Goal: Task Accomplishment & Management: Use online tool/utility

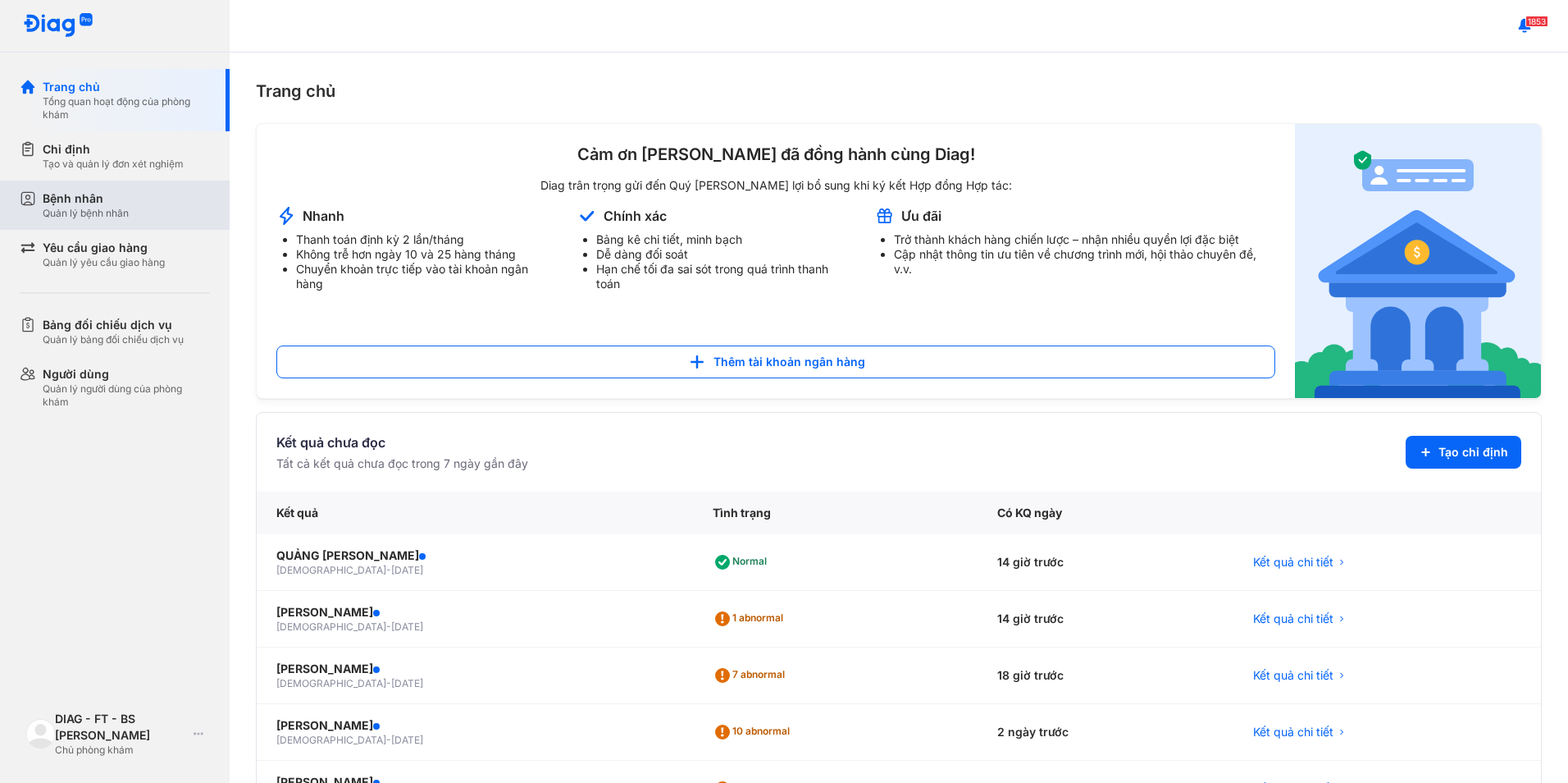
click at [137, 209] on div "Bệnh nhân Quản lý bệnh nhân" at bounding box center [127, 204] width 168 height 29
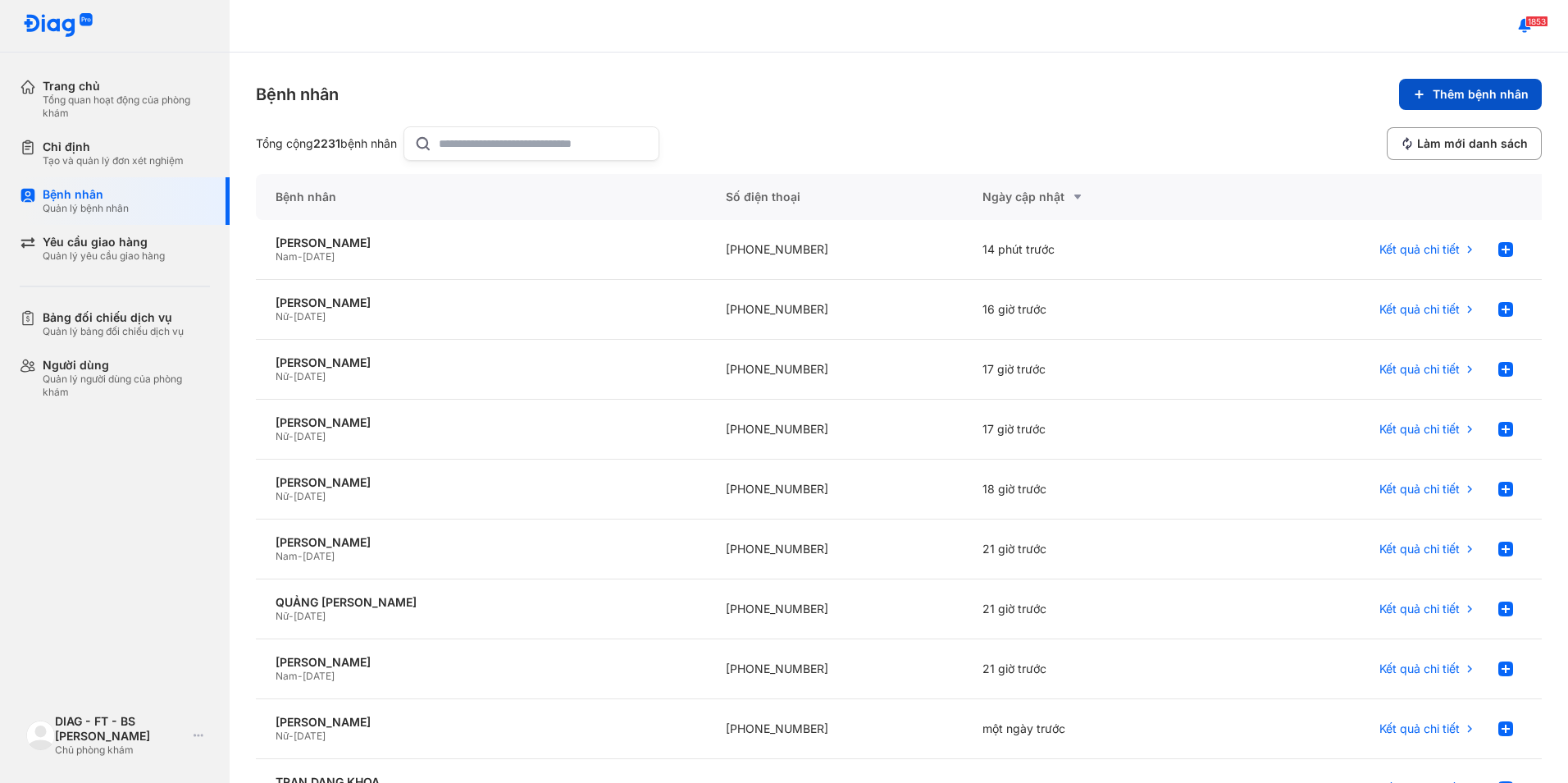
click at [1439, 101] on span "Thêm bệnh nhân" at bounding box center [1482, 95] width 96 height 15
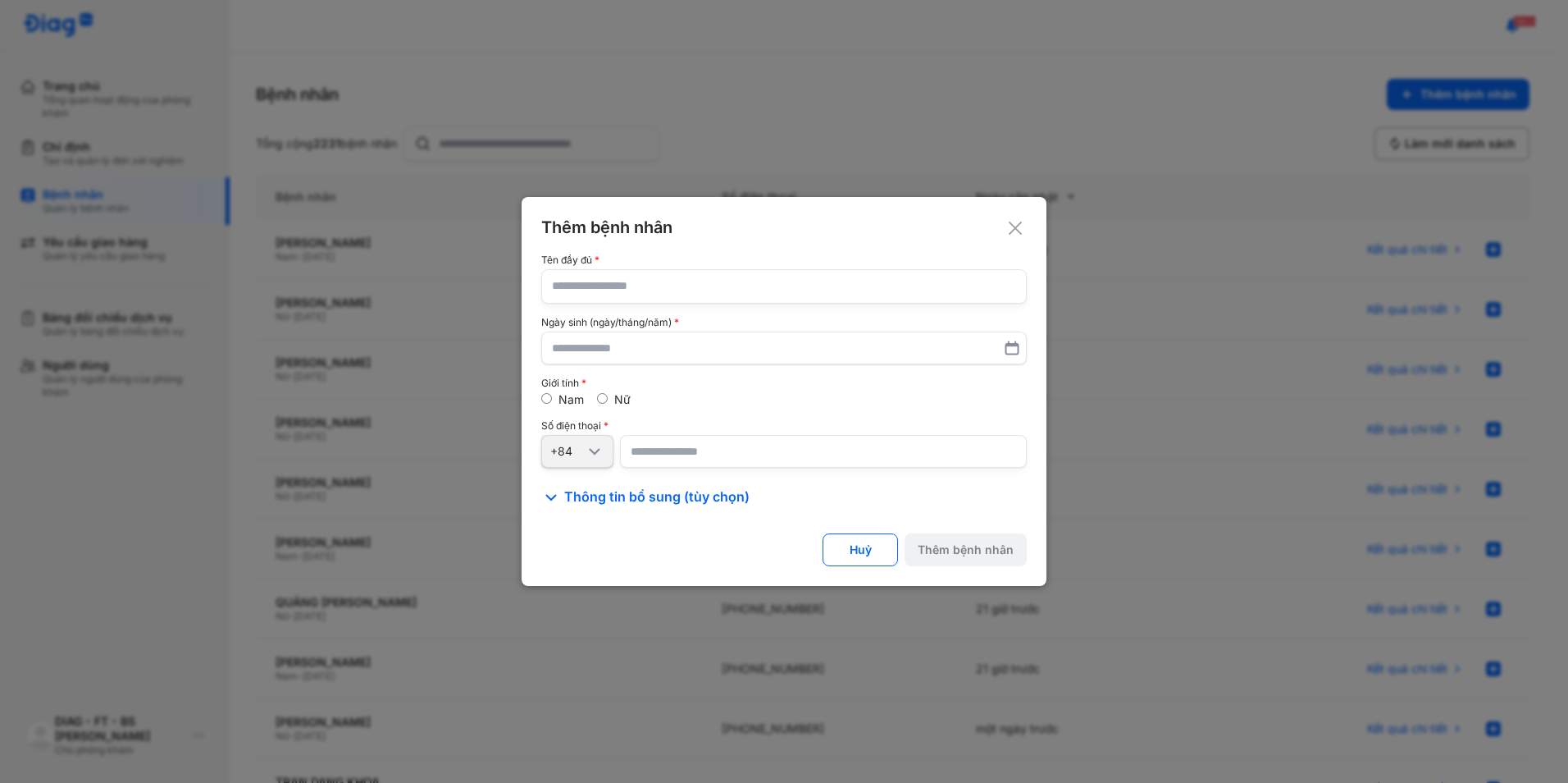
click at [1017, 218] on div "Thêm bệnh nhân" at bounding box center [784, 227] width 486 height 21
click at [1018, 227] on use at bounding box center [1015, 227] width 13 height 13
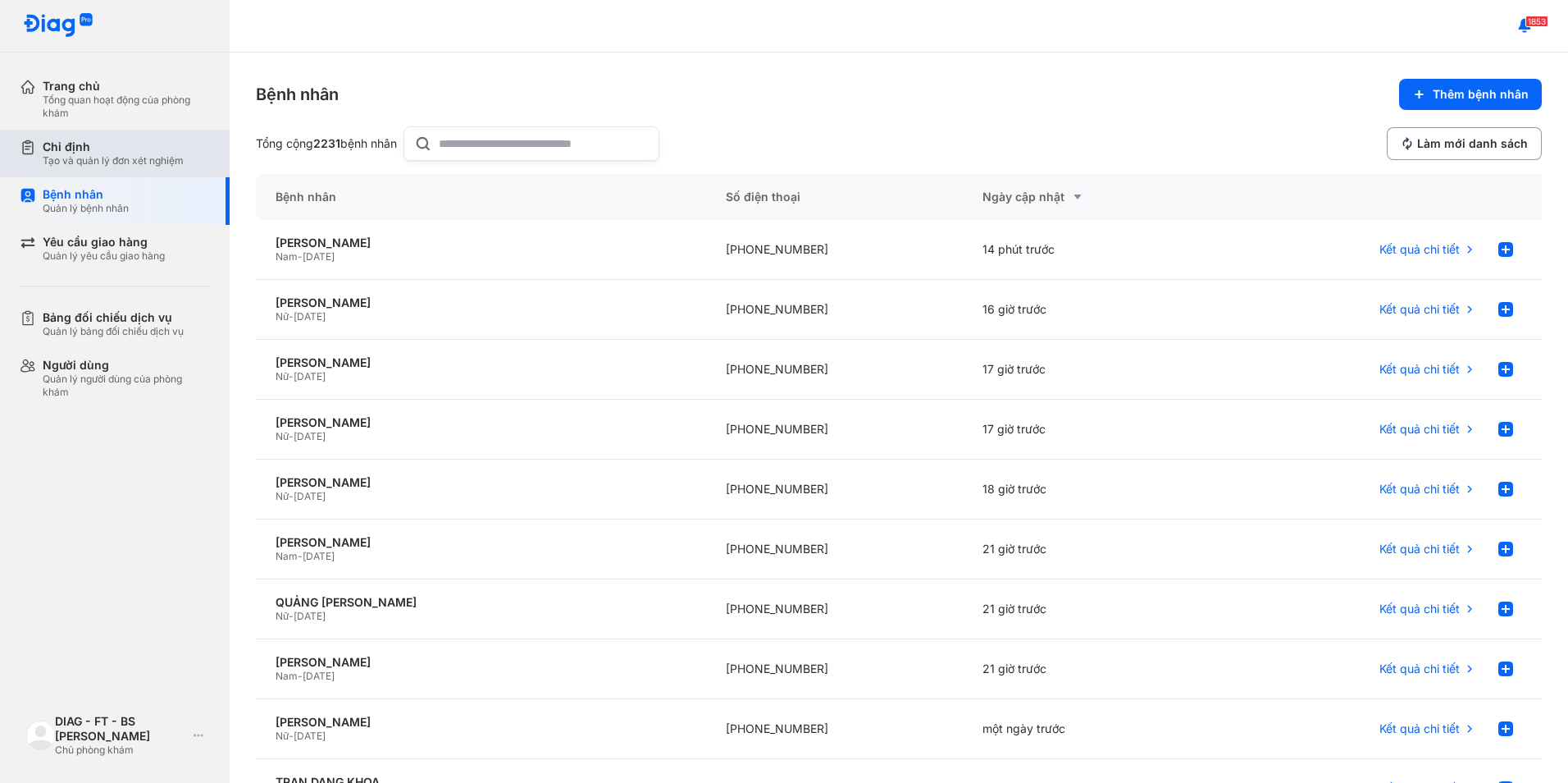
click at [119, 168] on div "Chỉ định Tạo và quản lý đơn xét nghiệm" at bounding box center [125, 152] width 210 height 47
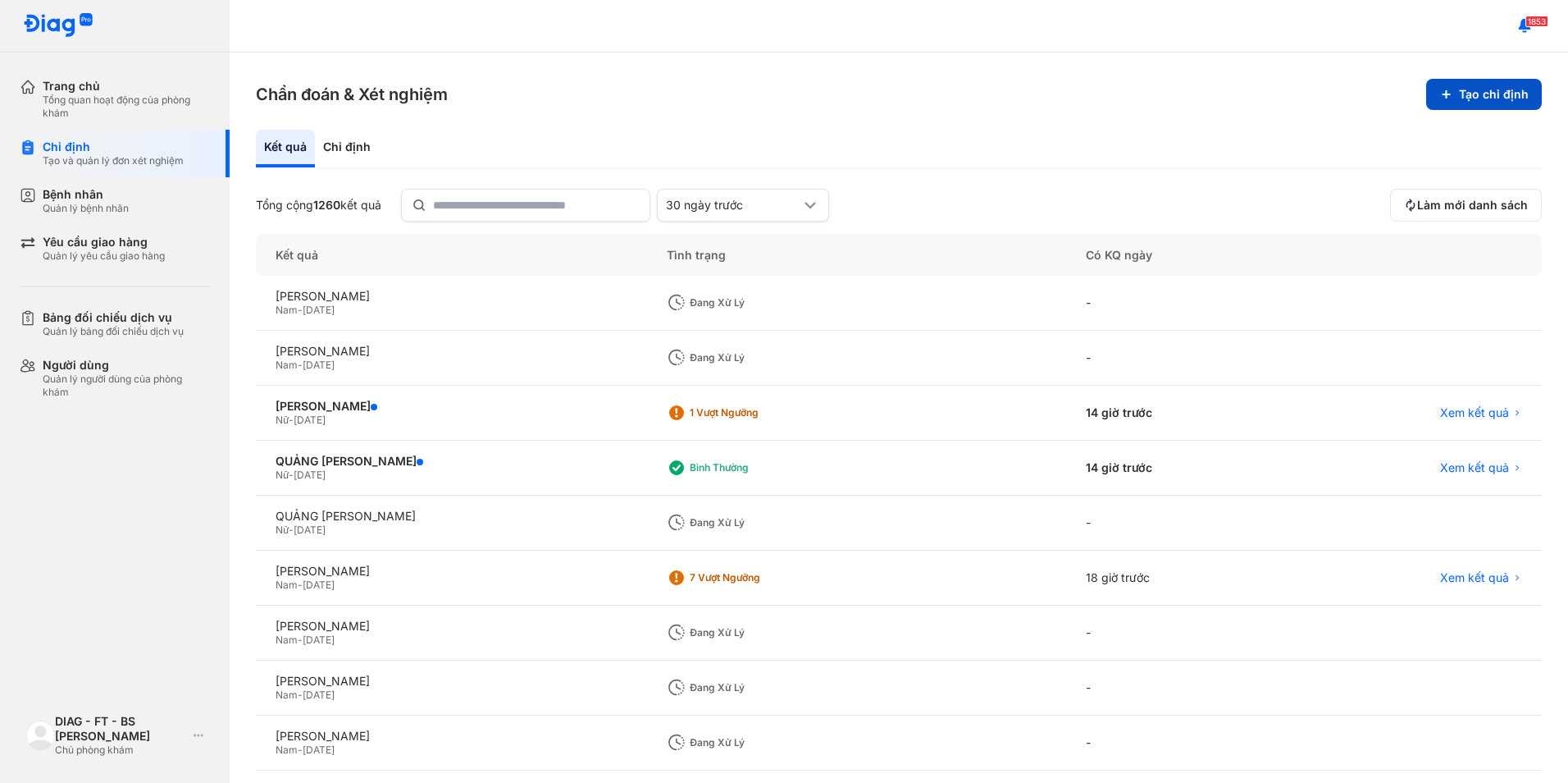
click at [1443, 100] on button "Tạo chỉ định" at bounding box center [1484, 94] width 116 height 31
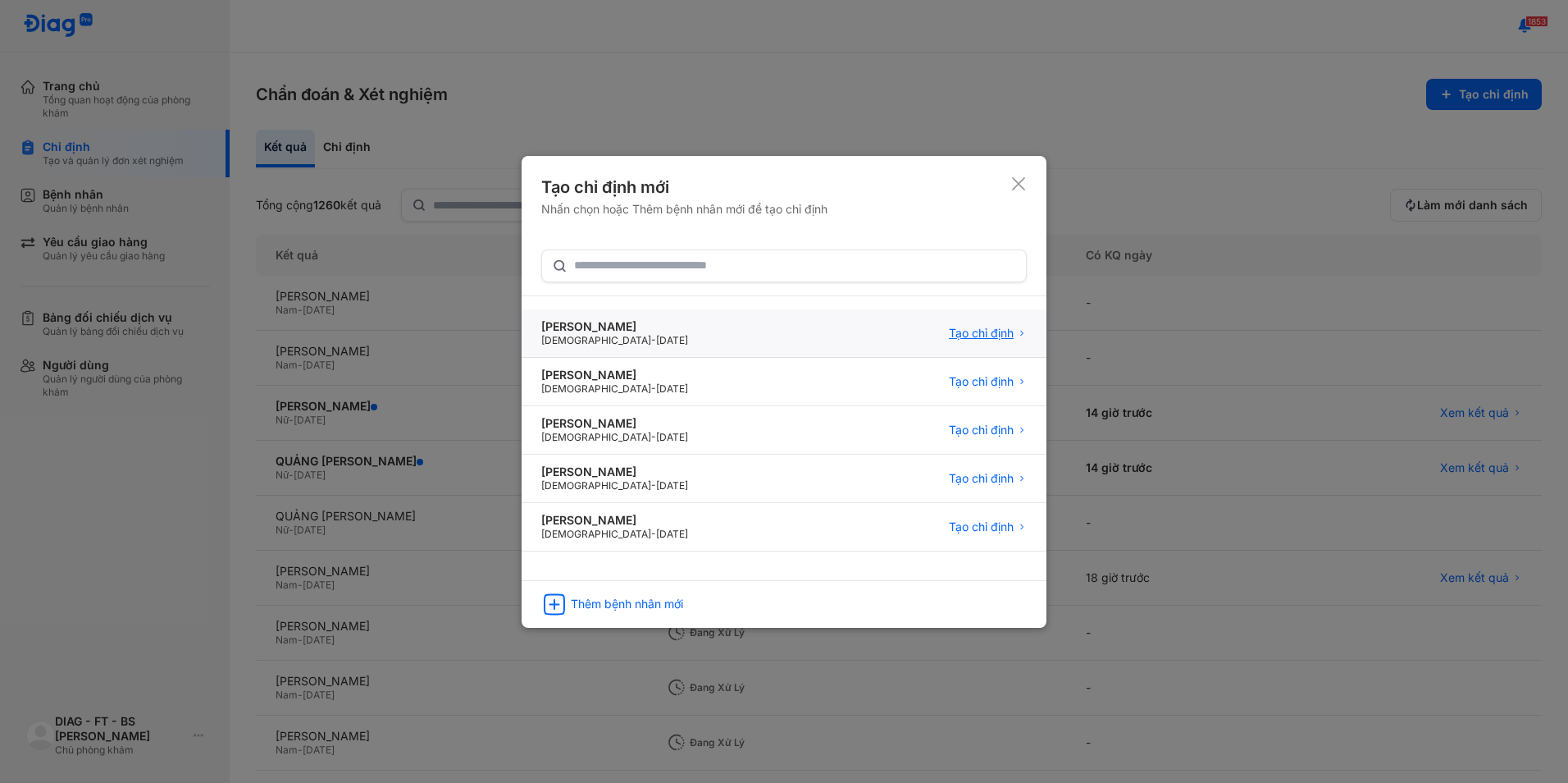
click at [984, 331] on span "Tạo chỉ định" at bounding box center [981, 333] width 65 height 15
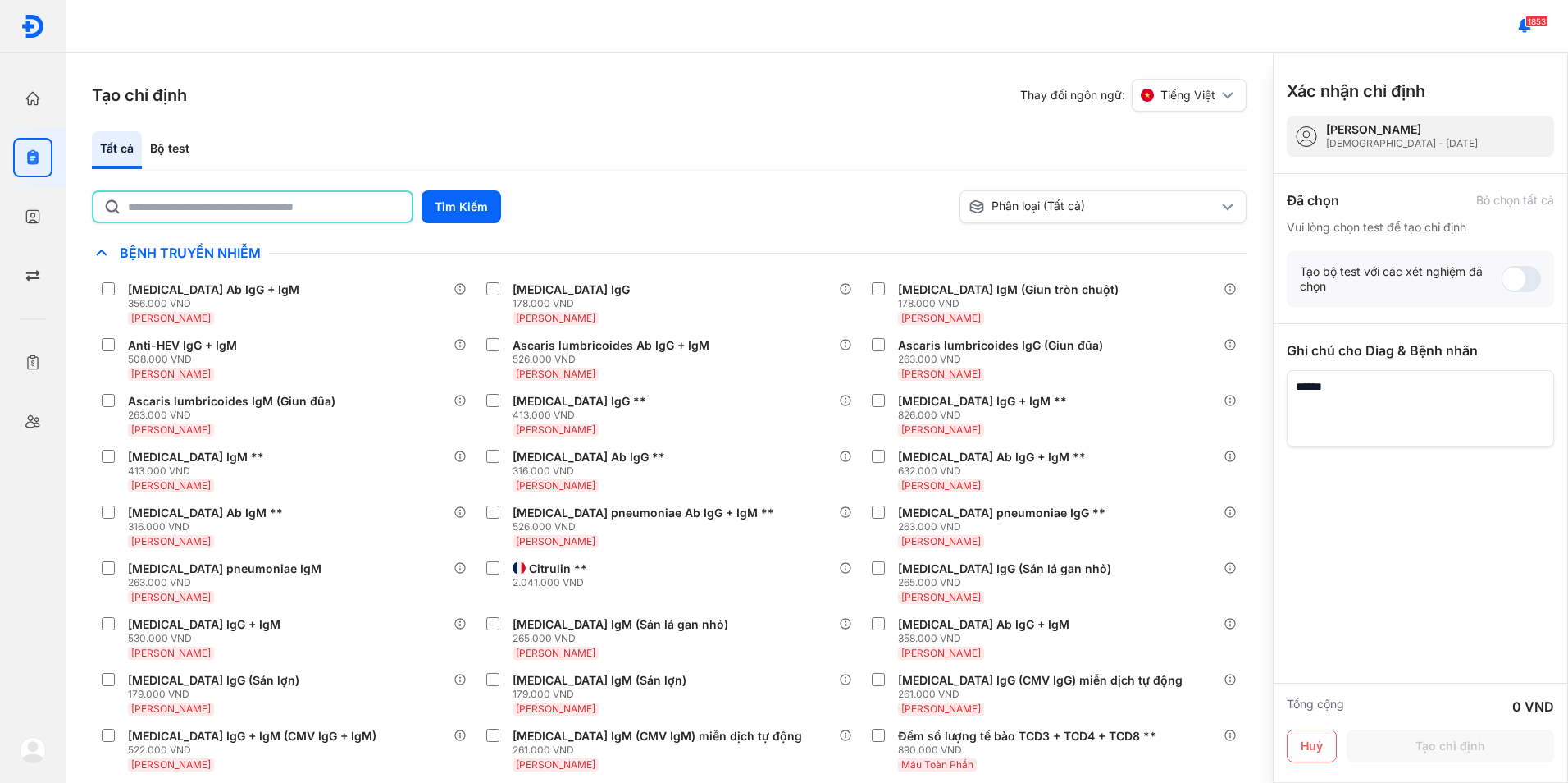
click at [371, 210] on input "text" at bounding box center [265, 206] width 274 height 29
type input "*"
type input "*********"
click at [466, 198] on button "Tìm Kiếm" at bounding box center [461, 206] width 79 height 33
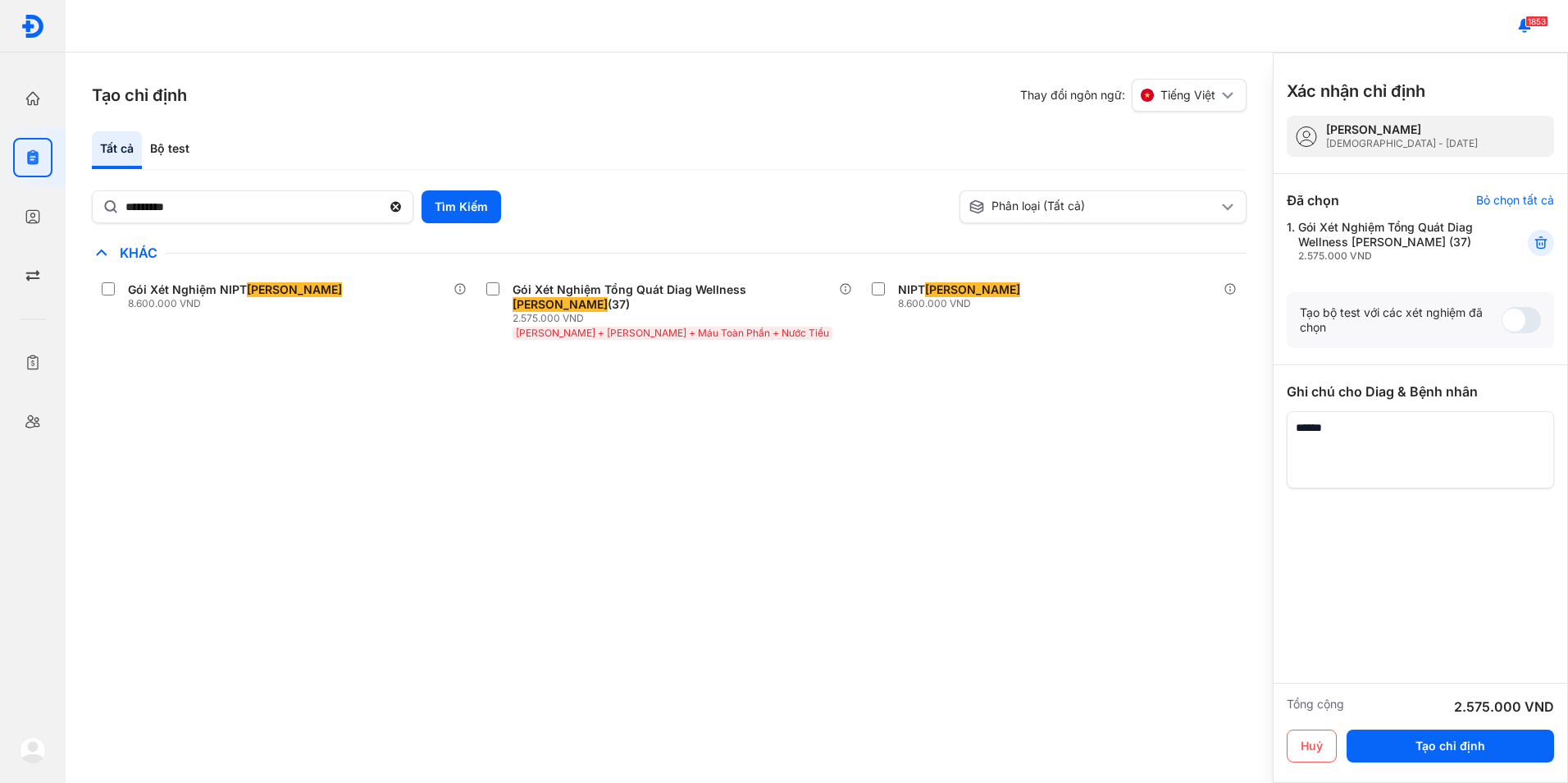
drag, startPoint x: 1455, startPoint y: 753, endPoint x: 1444, endPoint y: 597, distance: 156.4
click at [1444, 597] on div "Xác nhận chỉ định PHẠM ĐỨC QUỲNH Male - 28/02/1980 Đã chọn Bỏ chọn tất cả Vui l…" at bounding box center [1420, 417] width 295 height 730
click at [1474, 751] on button "Tạo chỉ định" at bounding box center [1450, 746] width 208 height 33
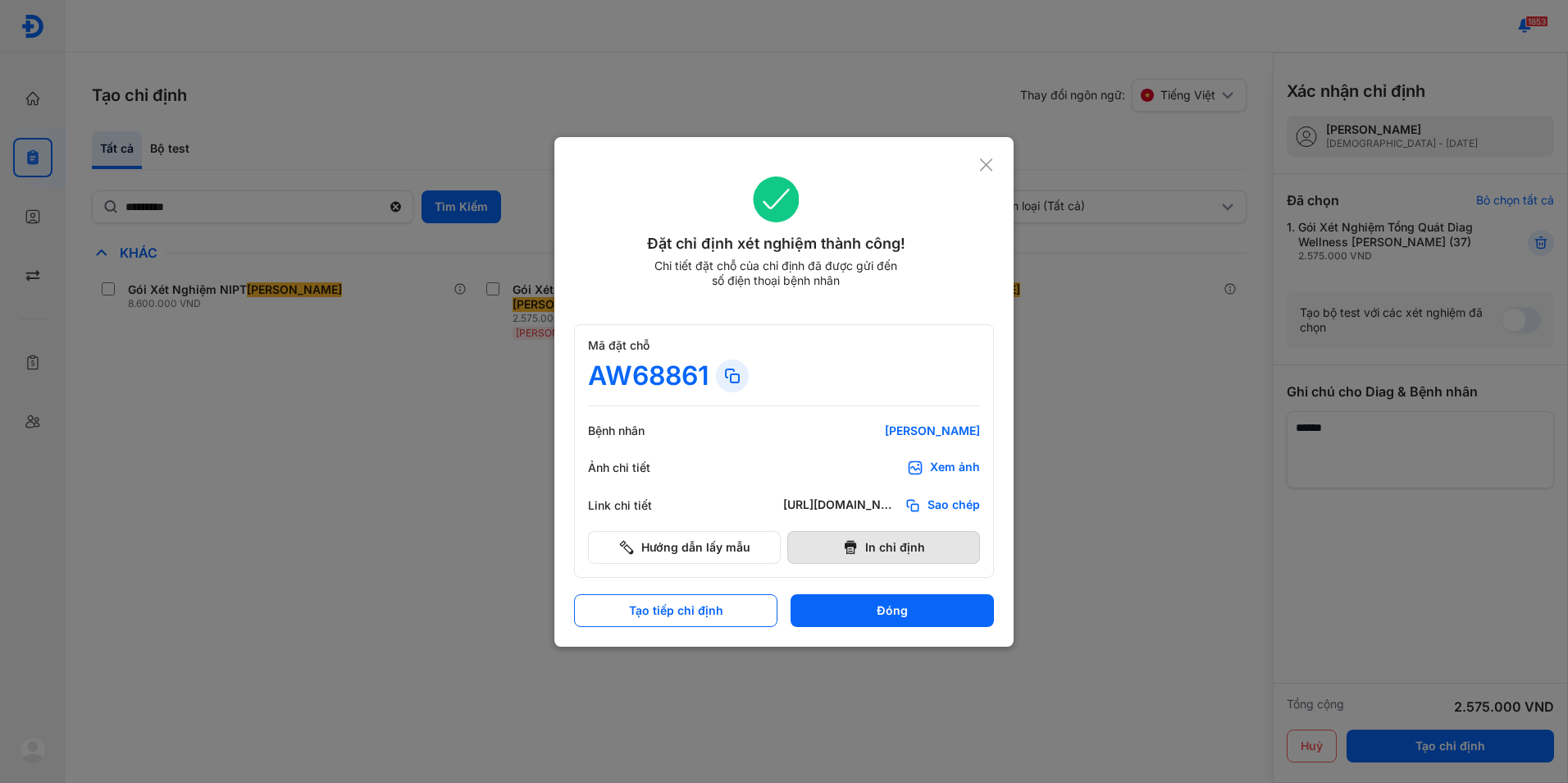
click at [850, 550] on icon at bounding box center [850, 548] width 16 height 16
click at [989, 163] on use at bounding box center [987, 165] width 12 height 12
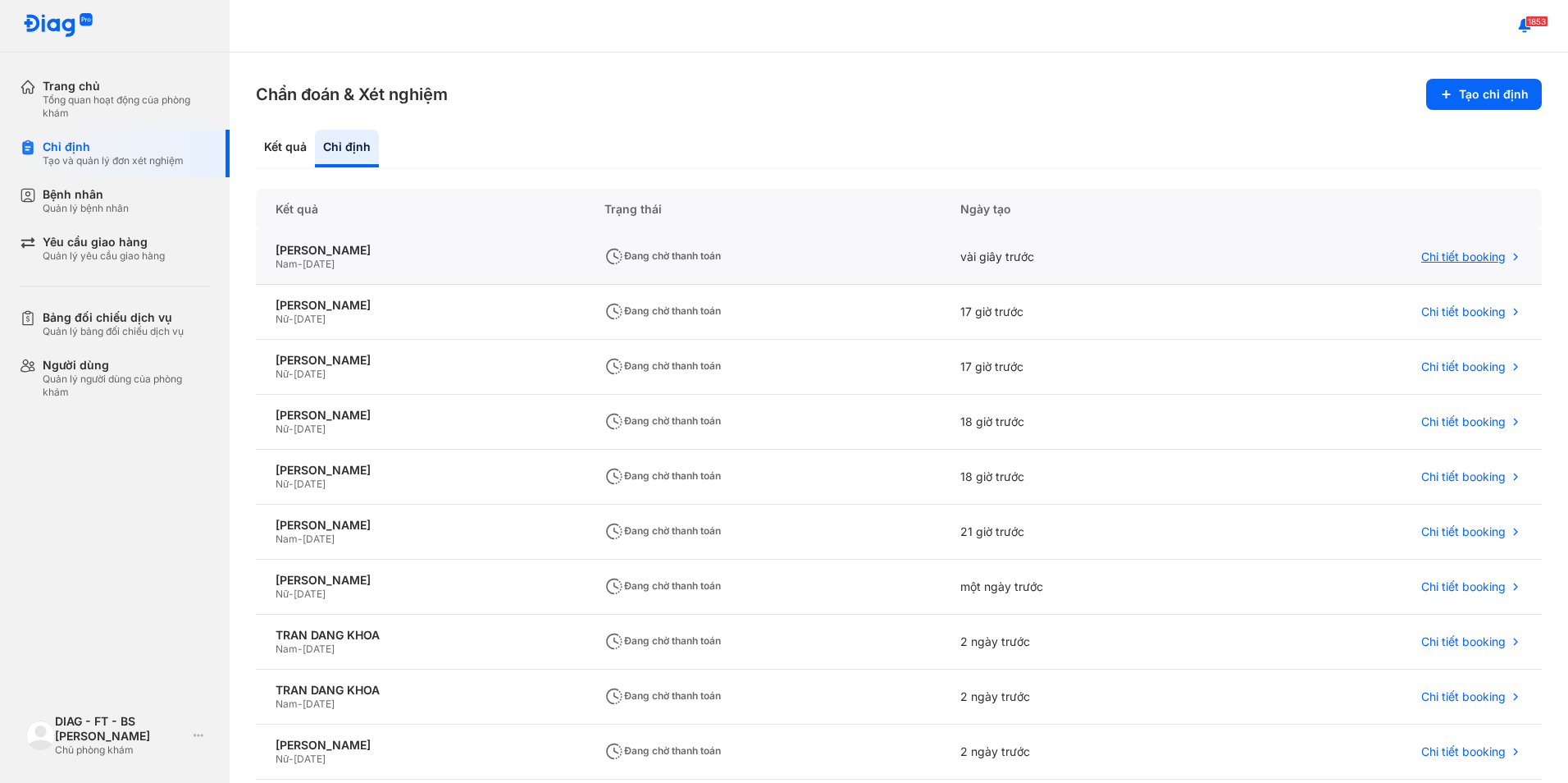
click at [1431, 256] on span "Chi tiết booking" at bounding box center [1464, 257] width 85 height 15
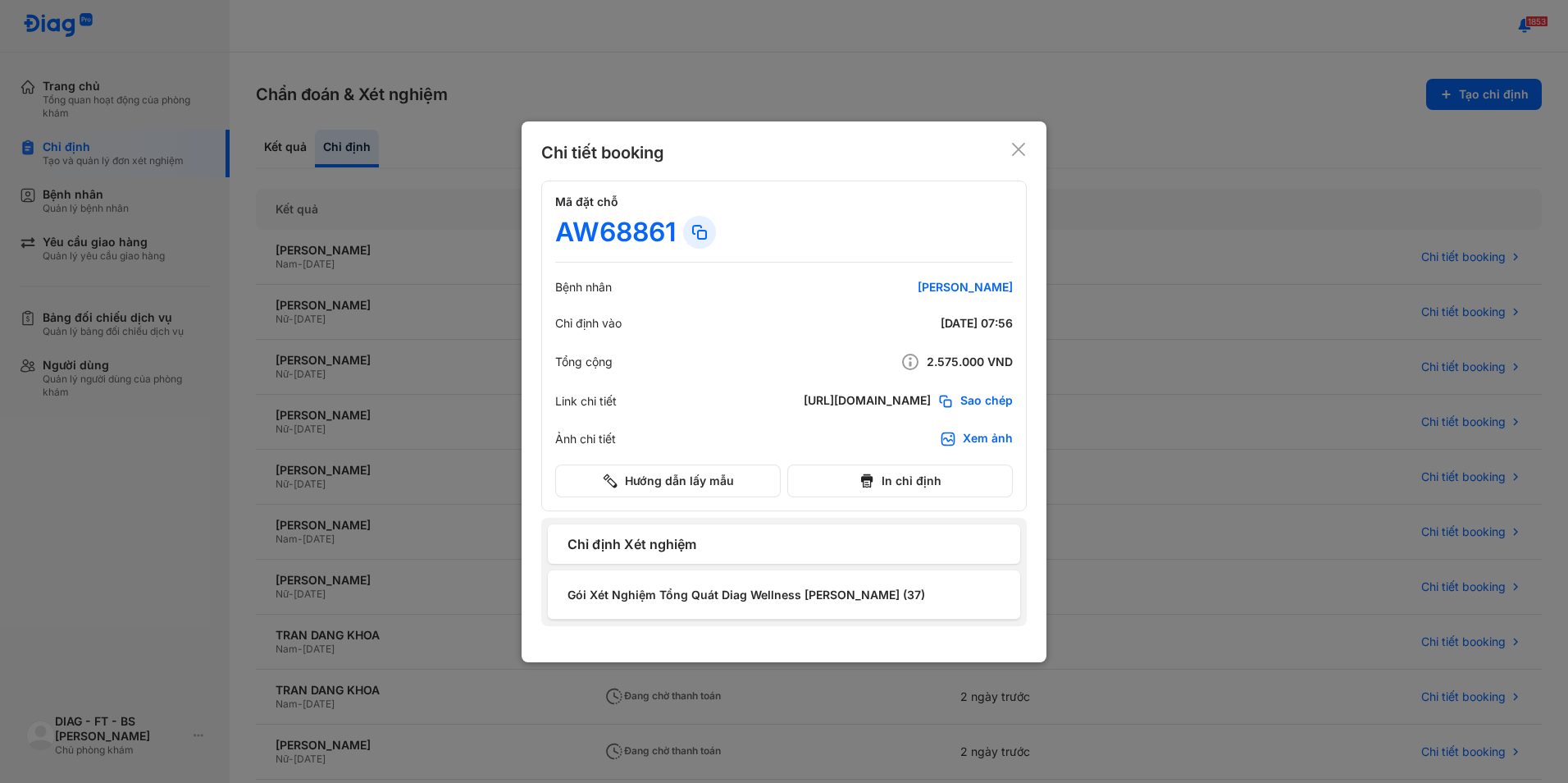
click at [83, 411] on div at bounding box center [784, 392] width 1568 height 783
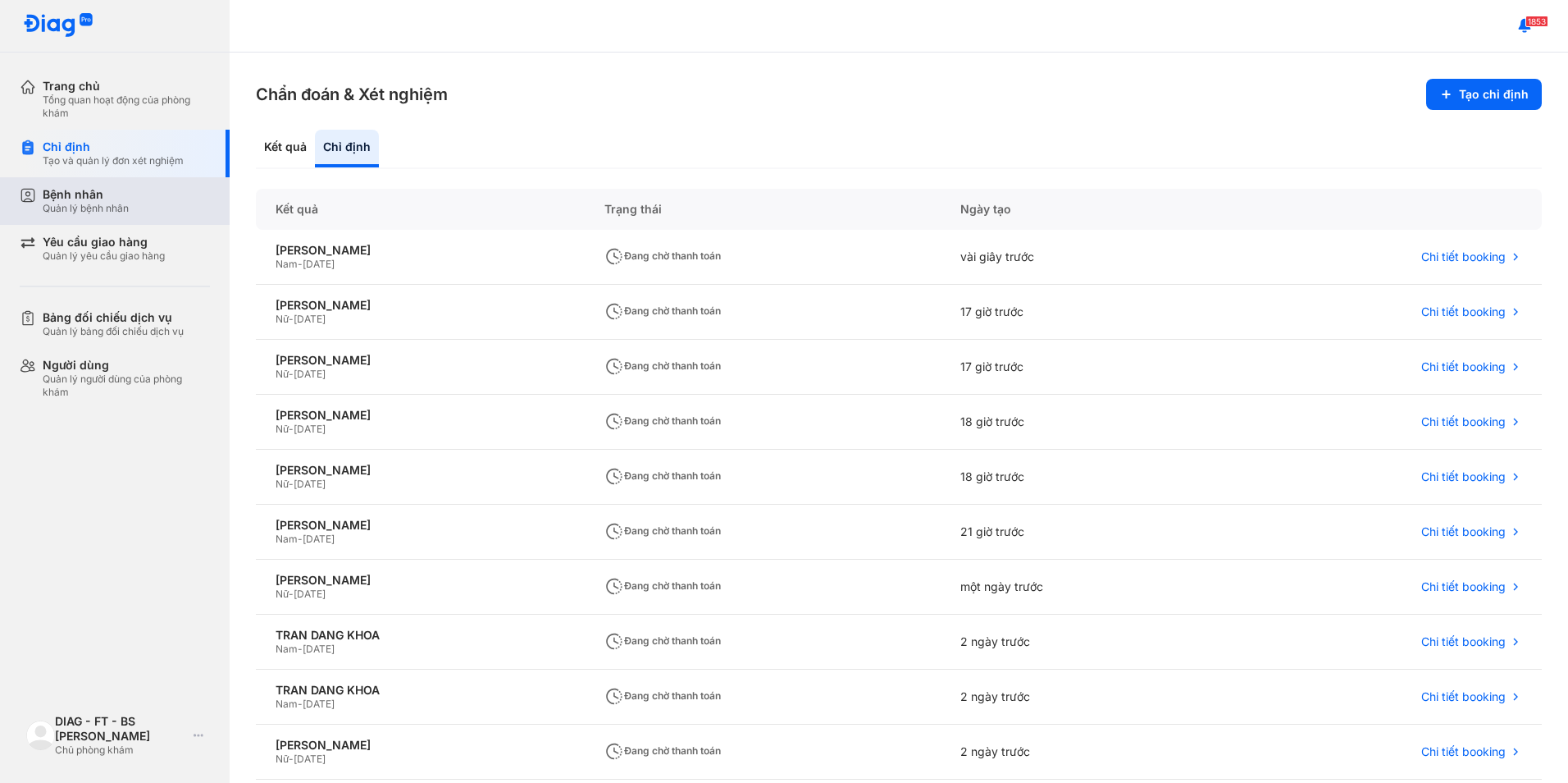
click at [152, 212] on div "Bệnh nhân Quản lý bệnh nhân" at bounding box center [127, 201] width 168 height 28
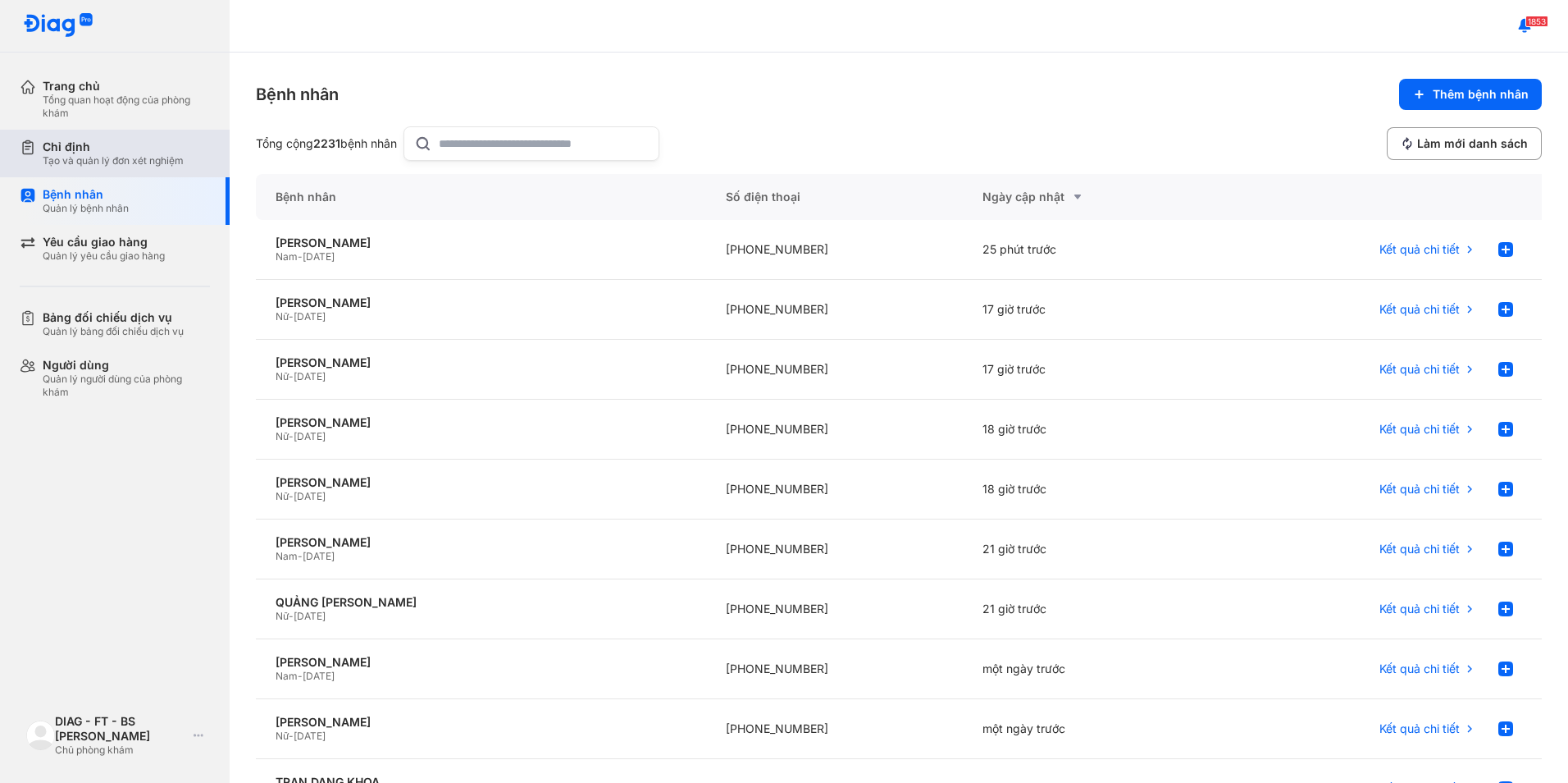
click at [153, 167] on div "Tạo và quản lý đơn xét nghiệm" at bounding box center [113, 161] width 141 height 13
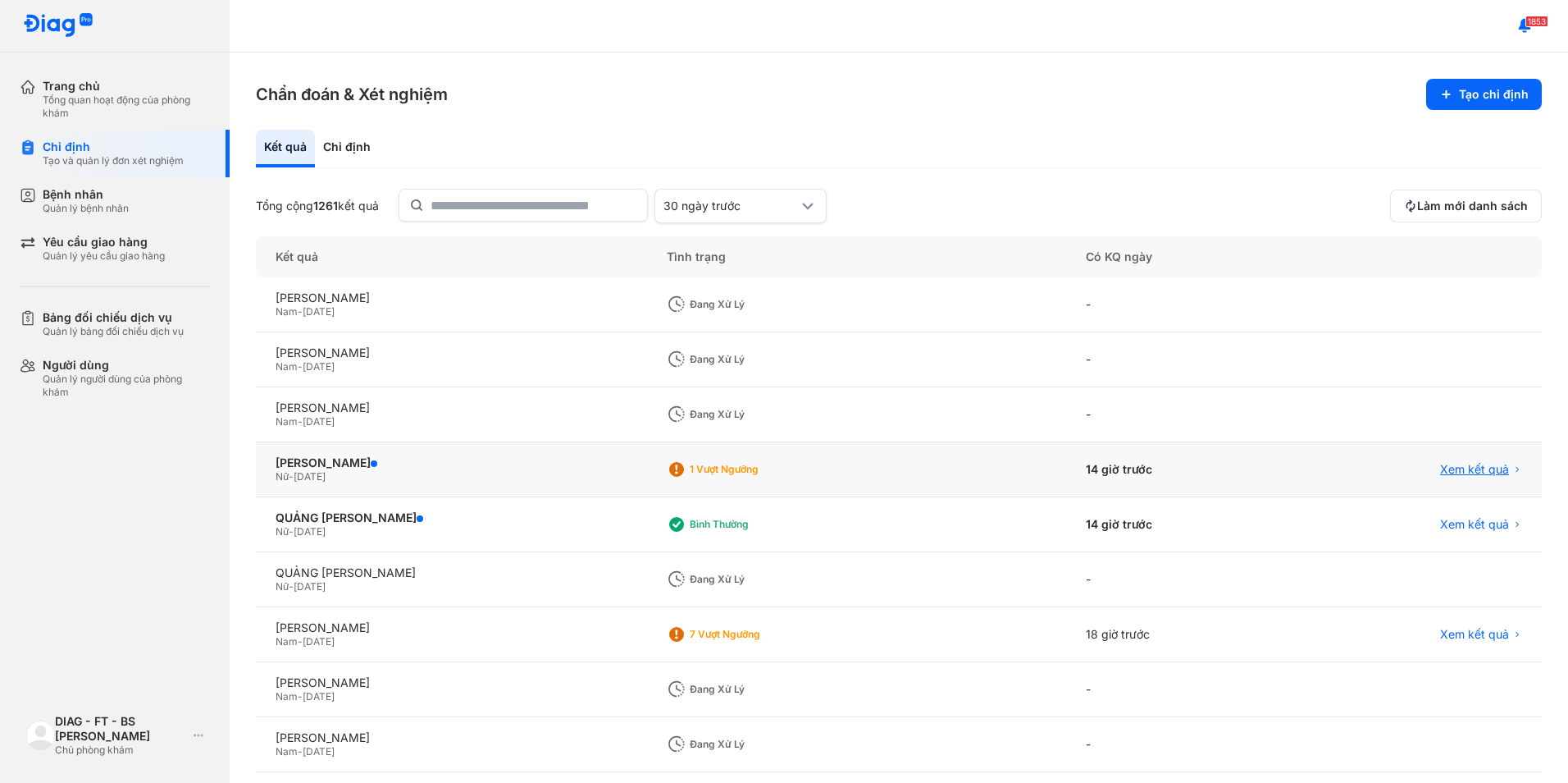
click at [1461, 467] on span "Xem kết quả" at bounding box center [1474, 469] width 69 height 15
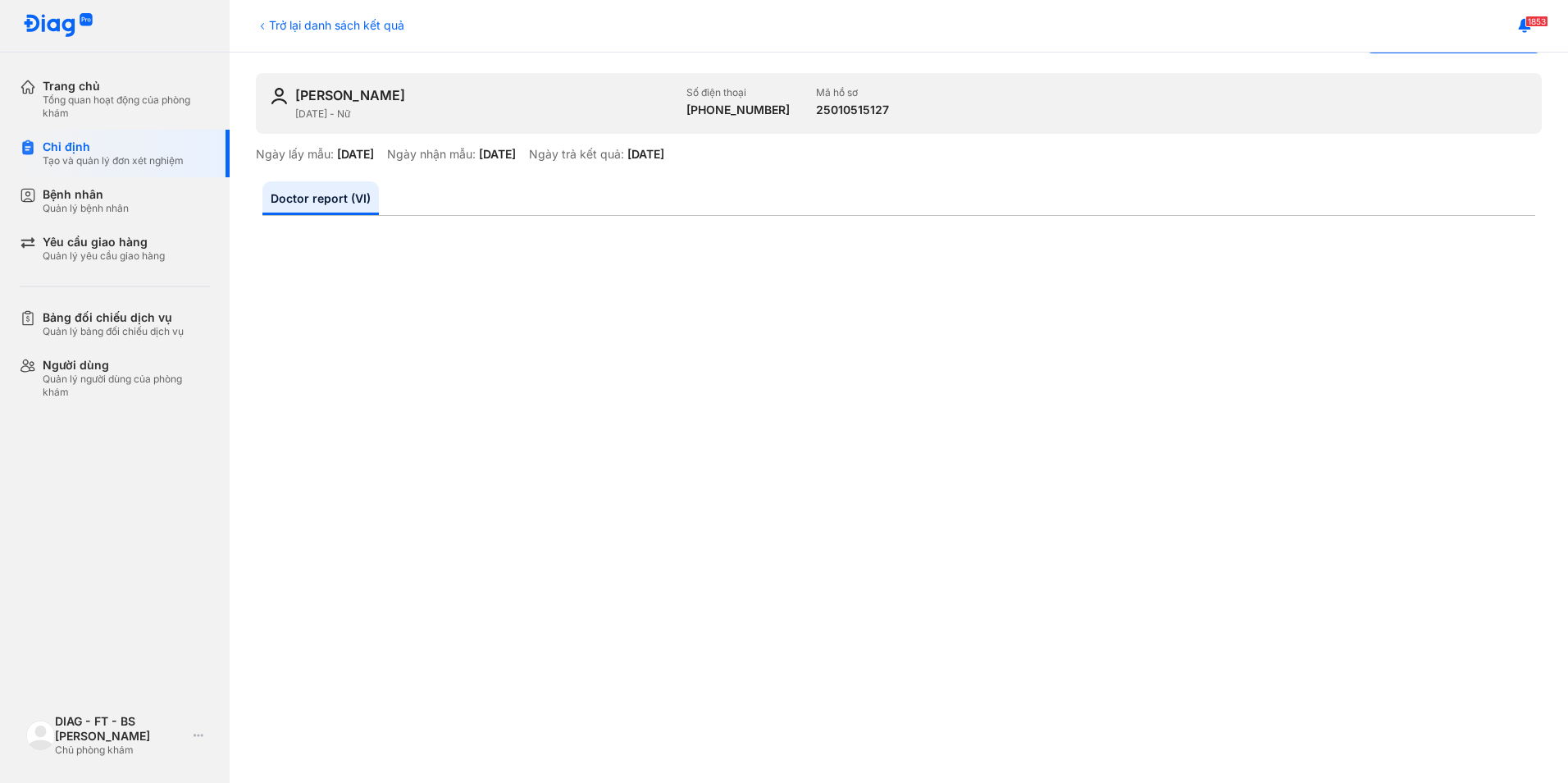
scroll to position [82, 0]
